Goal: Task Accomplishment & Management: Manage account settings

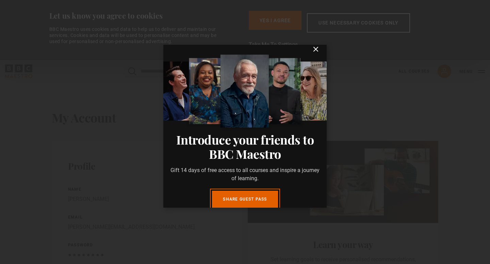
click at [314, 50] on icon "submit" at bounding box center [315, 49] width 4 height 4
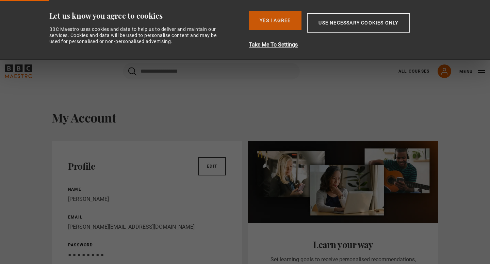
click at [282, 21] on button "Yes I Agree" at bounding box center [275, 20] width 53 height 19
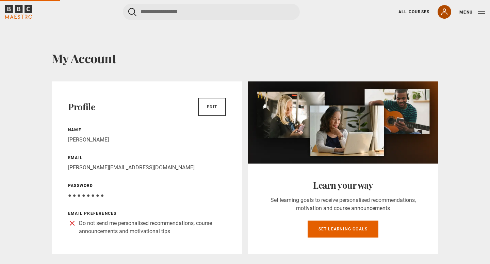
click at [446, 12] on icon at bounding box center [444, 12] width 8 height 8
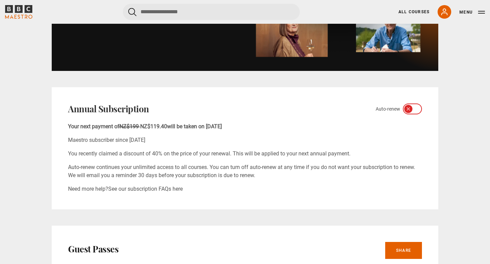
scroll to position [347, 0]
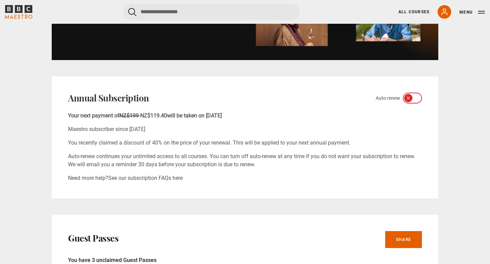
click at [409, 99] on icon at bounding box center [407, 98] width 5 height 5
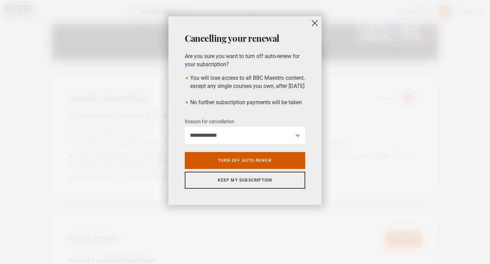
click at [253, 169] on link "Turn off auto-renew" at bounding box center [245, 160] width 120 height 17
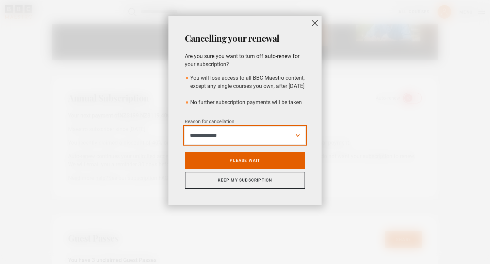
click at [296, 143] on select "**********" at bounding box center [245, 135] width 120 height 17
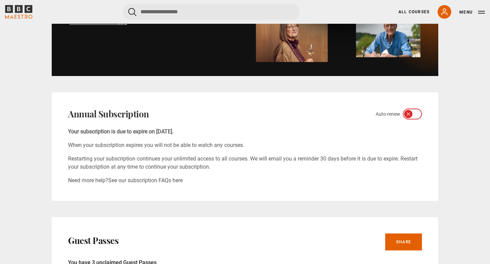
scroll to position [0, 0]
